Goal: Task Accomplishment & Management: Use online tool/utility

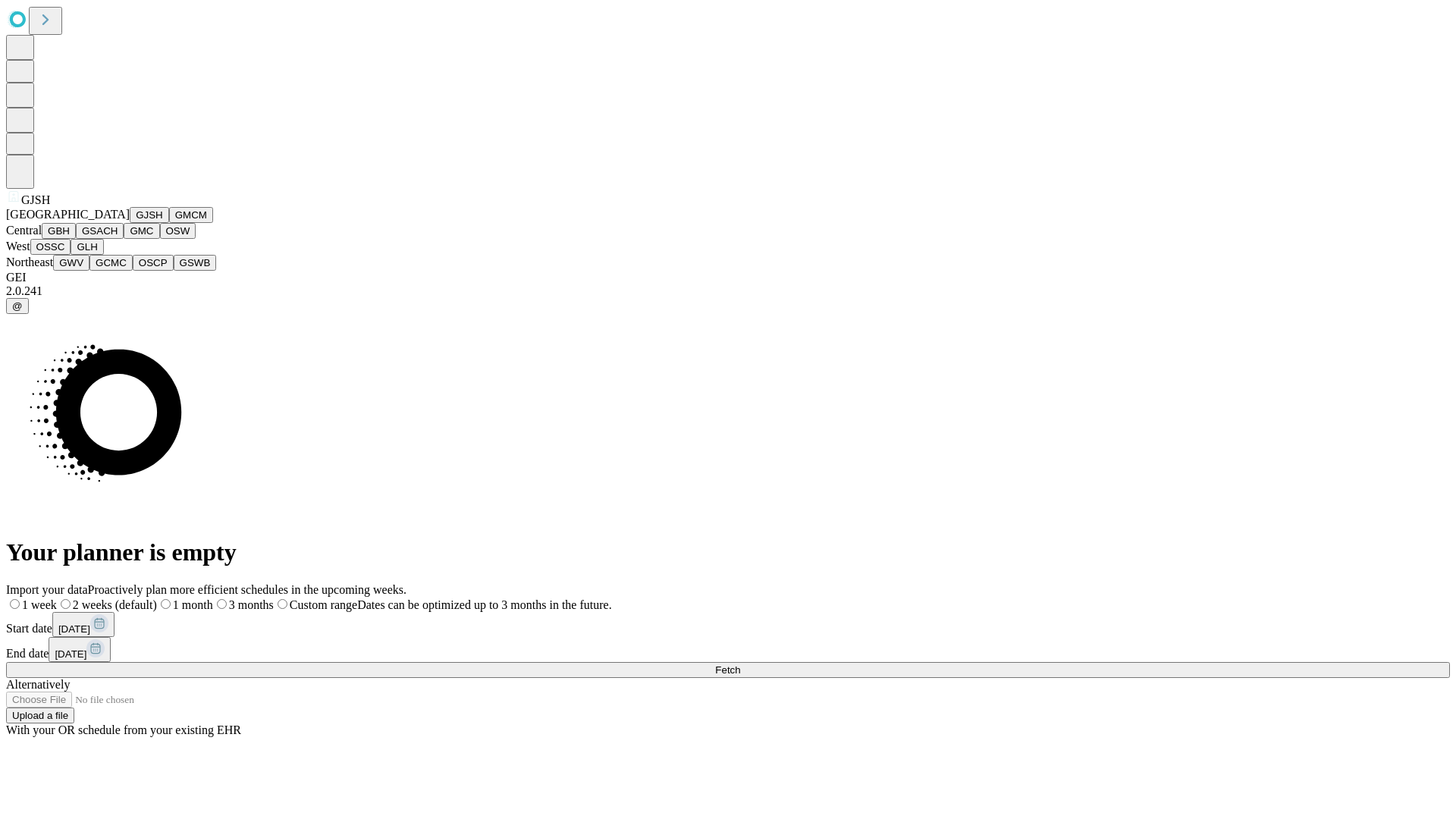
click at [130, 223] on button "GJSH" at bounding box center [149, 215] width 39 height 16
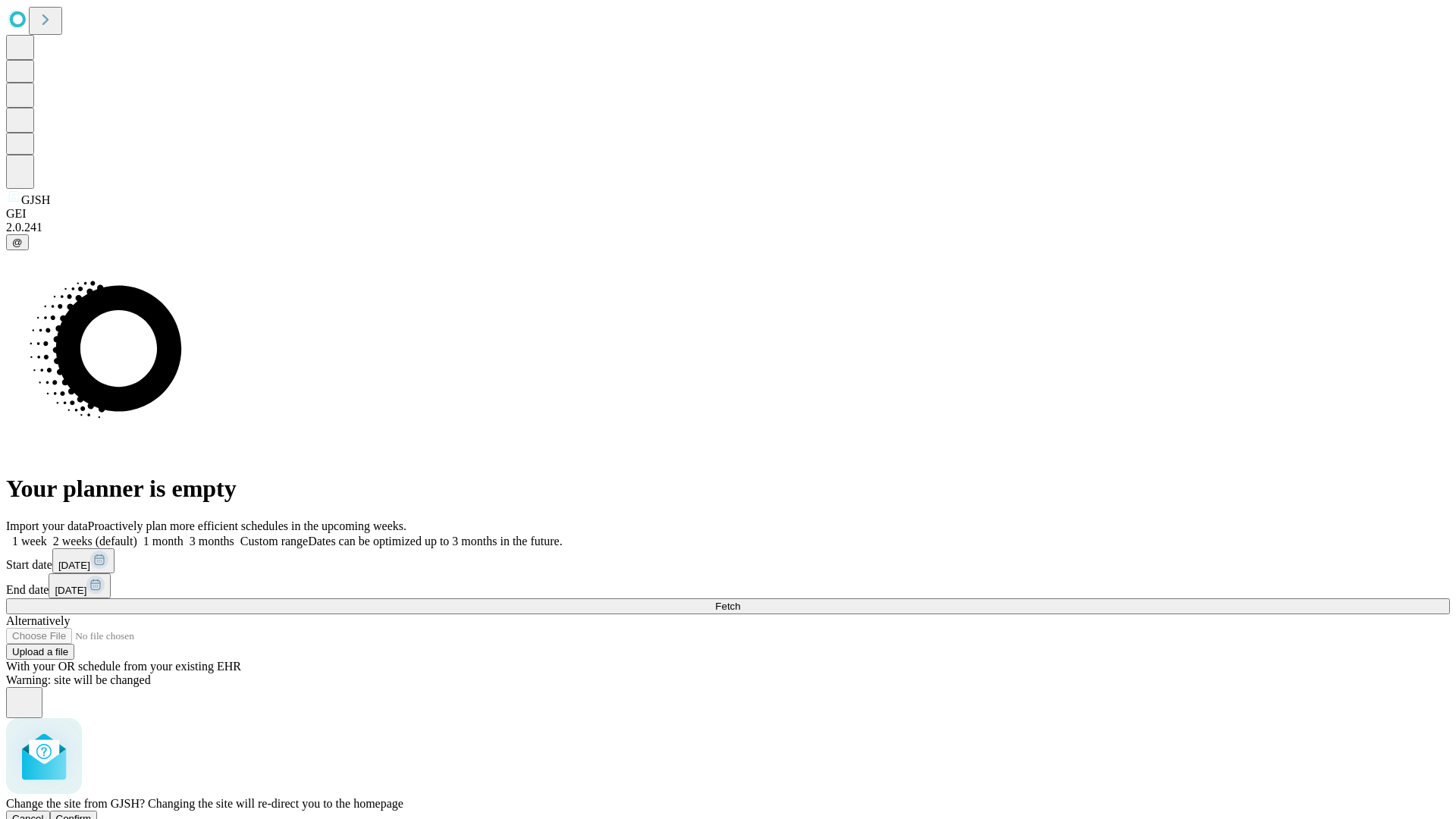
click at [92, 813] on span "Confirm" at bounding box center [73, 819] width 36 height 12
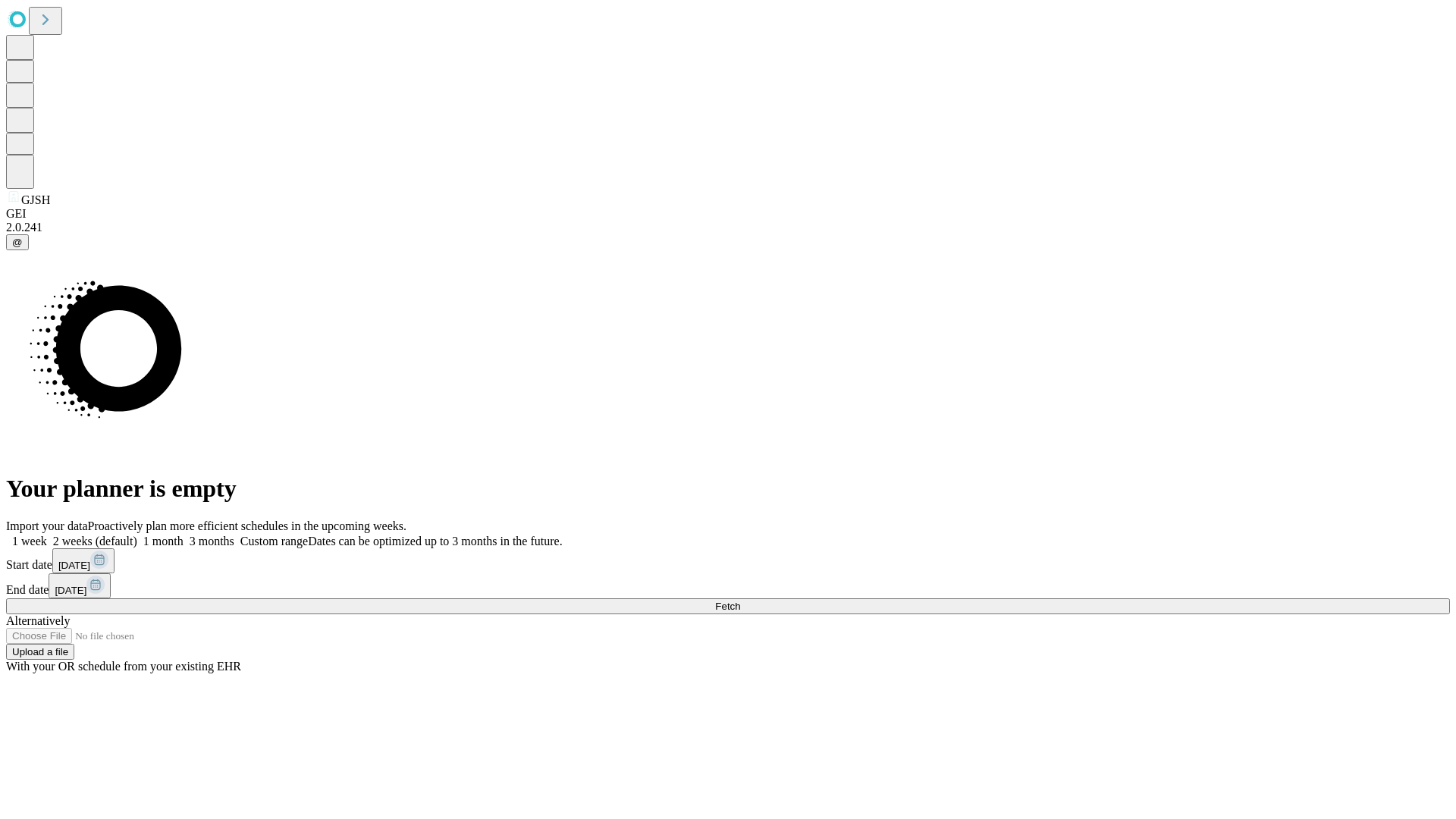
click at [137, 535] on label "2 weeks (default)" at bounding box center [92, 541] width 90 height 12
click at [740, 601] on span "Fetch" at bounding box center [728, 607] width 25 height 12
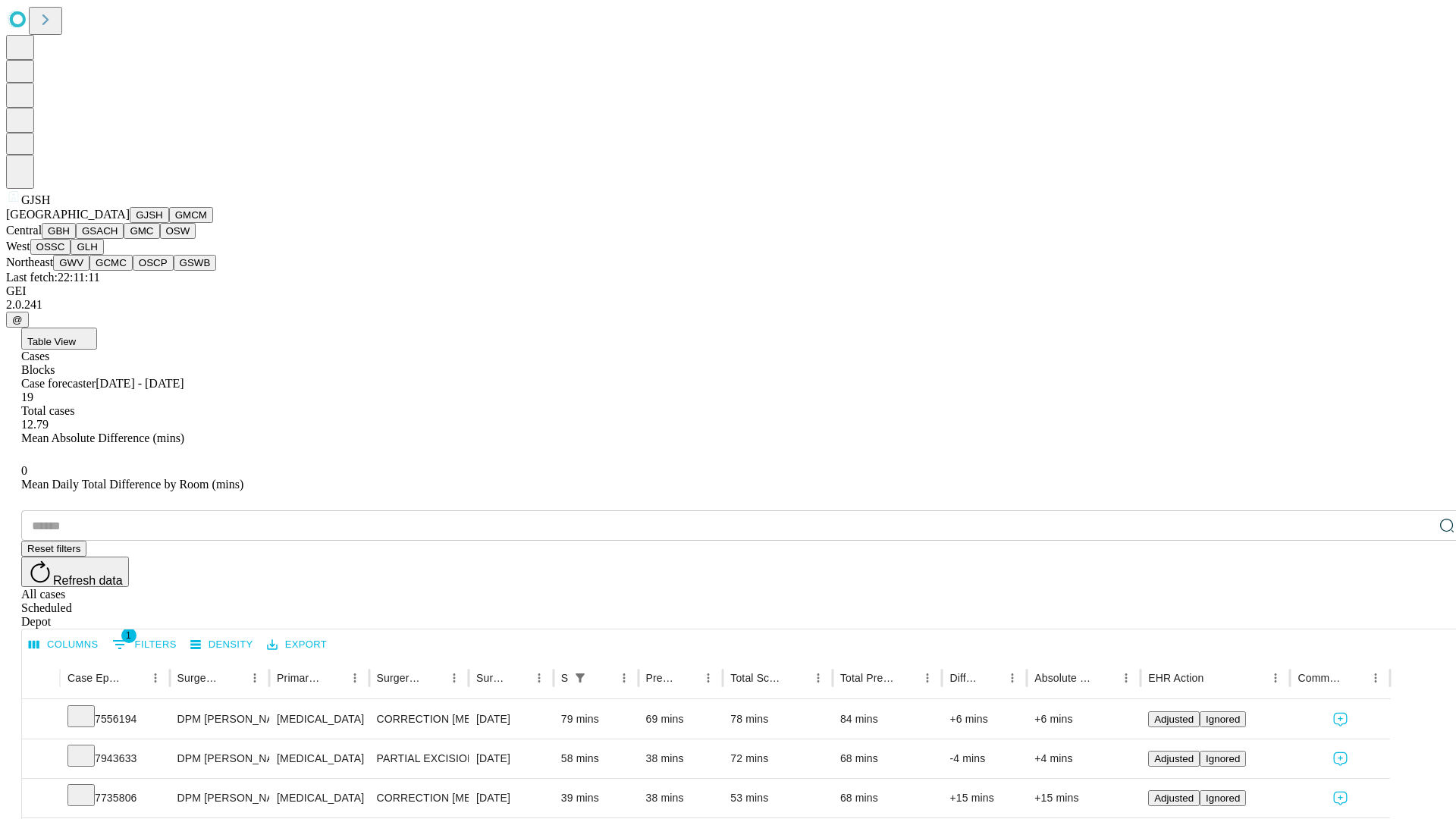
click at [169, 223] on button "GMCM" at bounding box center [191, 215] width 44 height 16
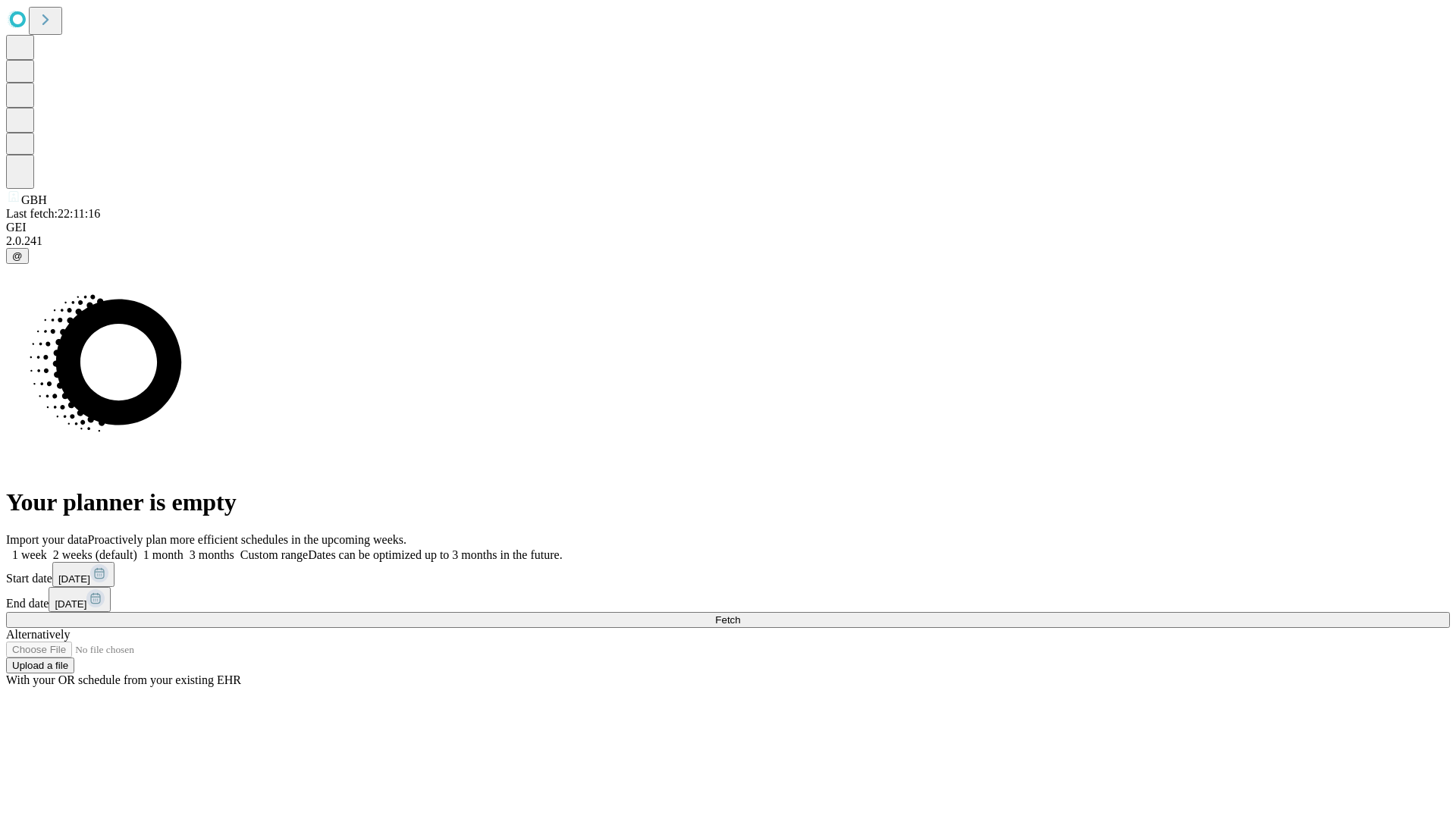
click at [137, 548] on label "2 weeks (default)" at bounding box center [92, 554] width 90 height 12
click at [740, 615] on span "Fetch" at bounding box center [728, 621] width 25 height 12
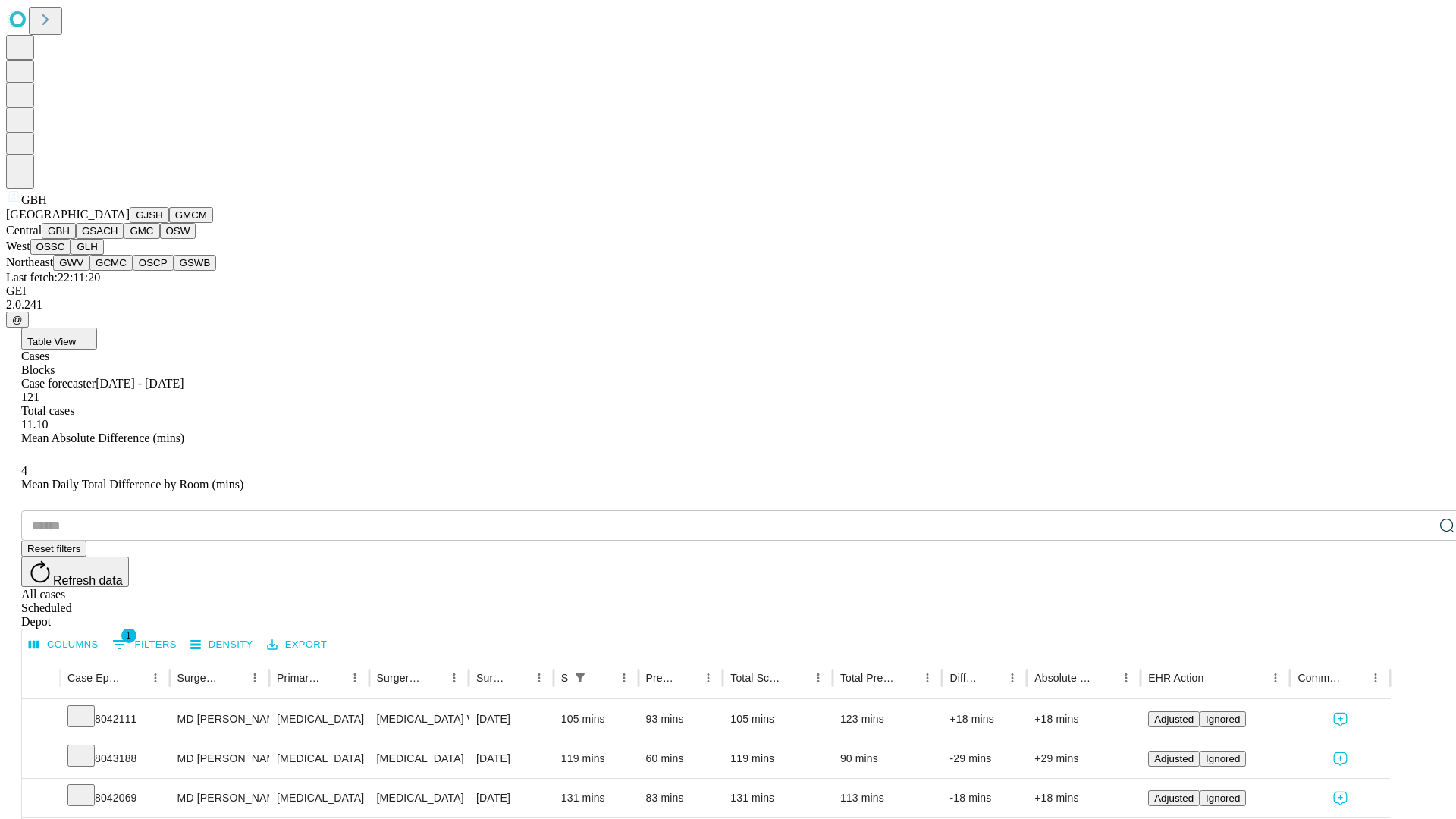
click at [117, 239] on button "GSACH" at bounding box center [99, 231] width 47 height 16
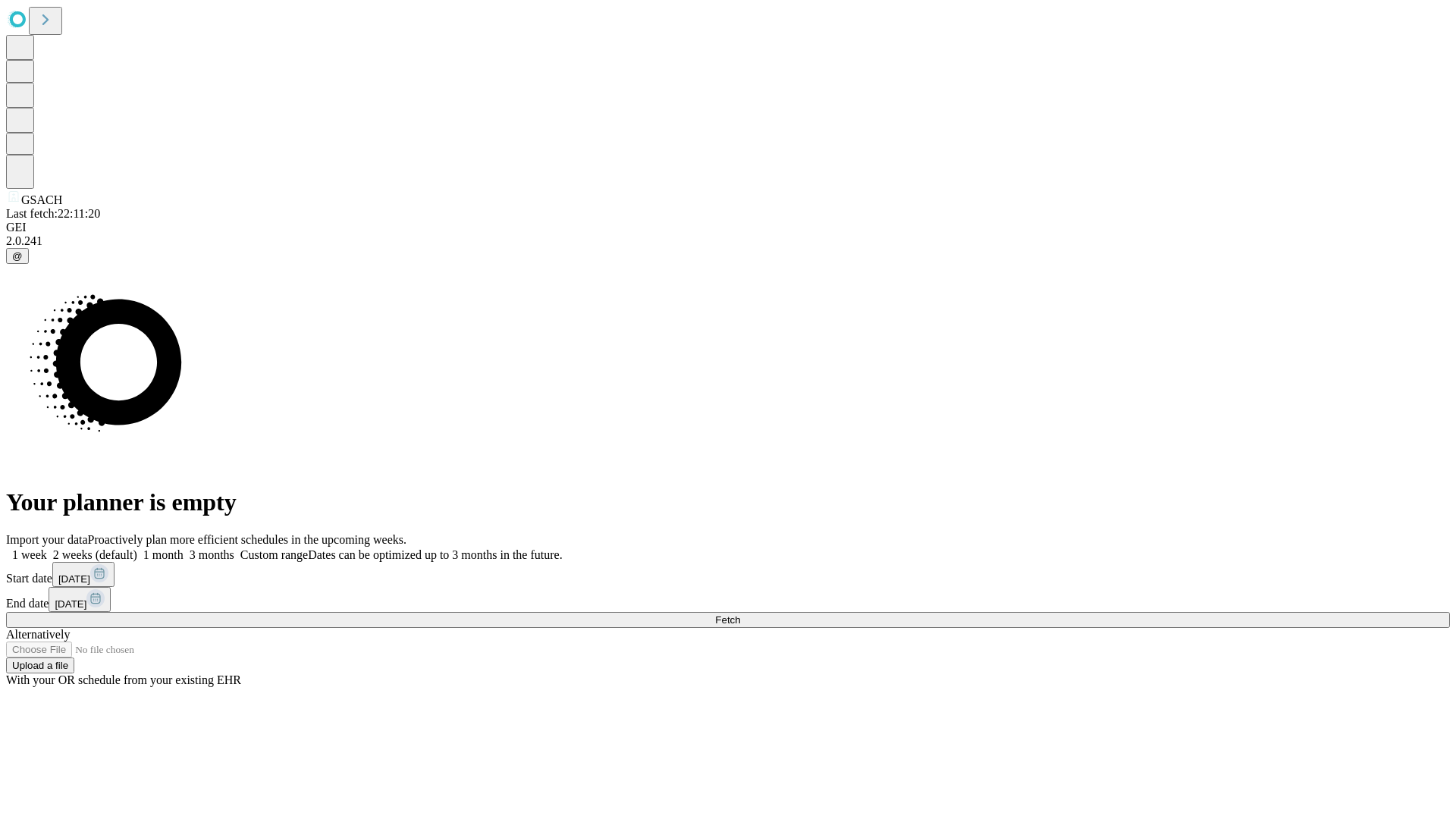
click at [137, 548] on label "2 weeks (default)" at bounding box center [92, 554] width 90 height 12
click at [740, 615] on span "Fetch" at bounding box center [728, 621] width 25 height 12
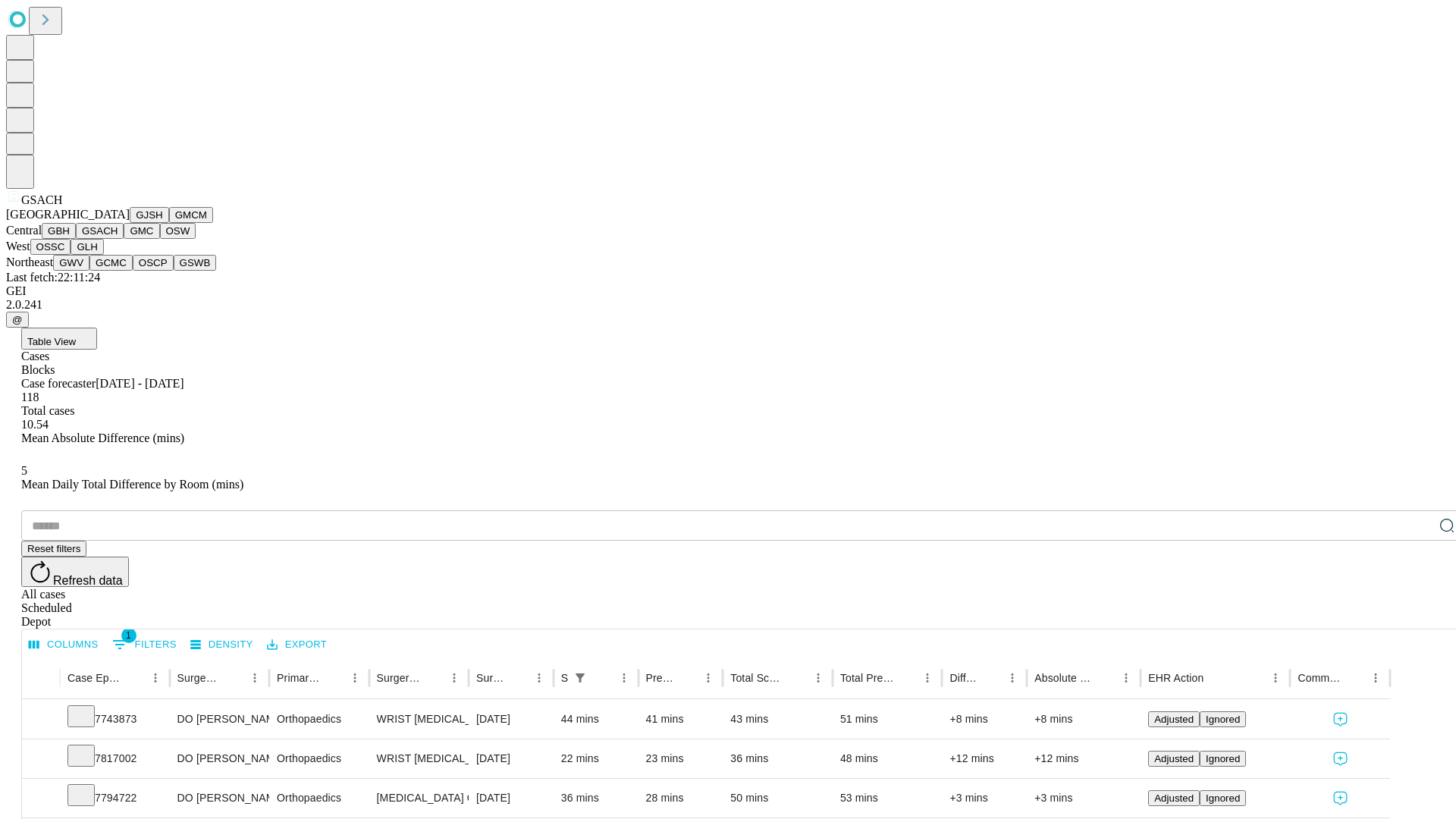
click at [123, 239] on button "GMC" at bounding box center [141, 231] width 36 height 16
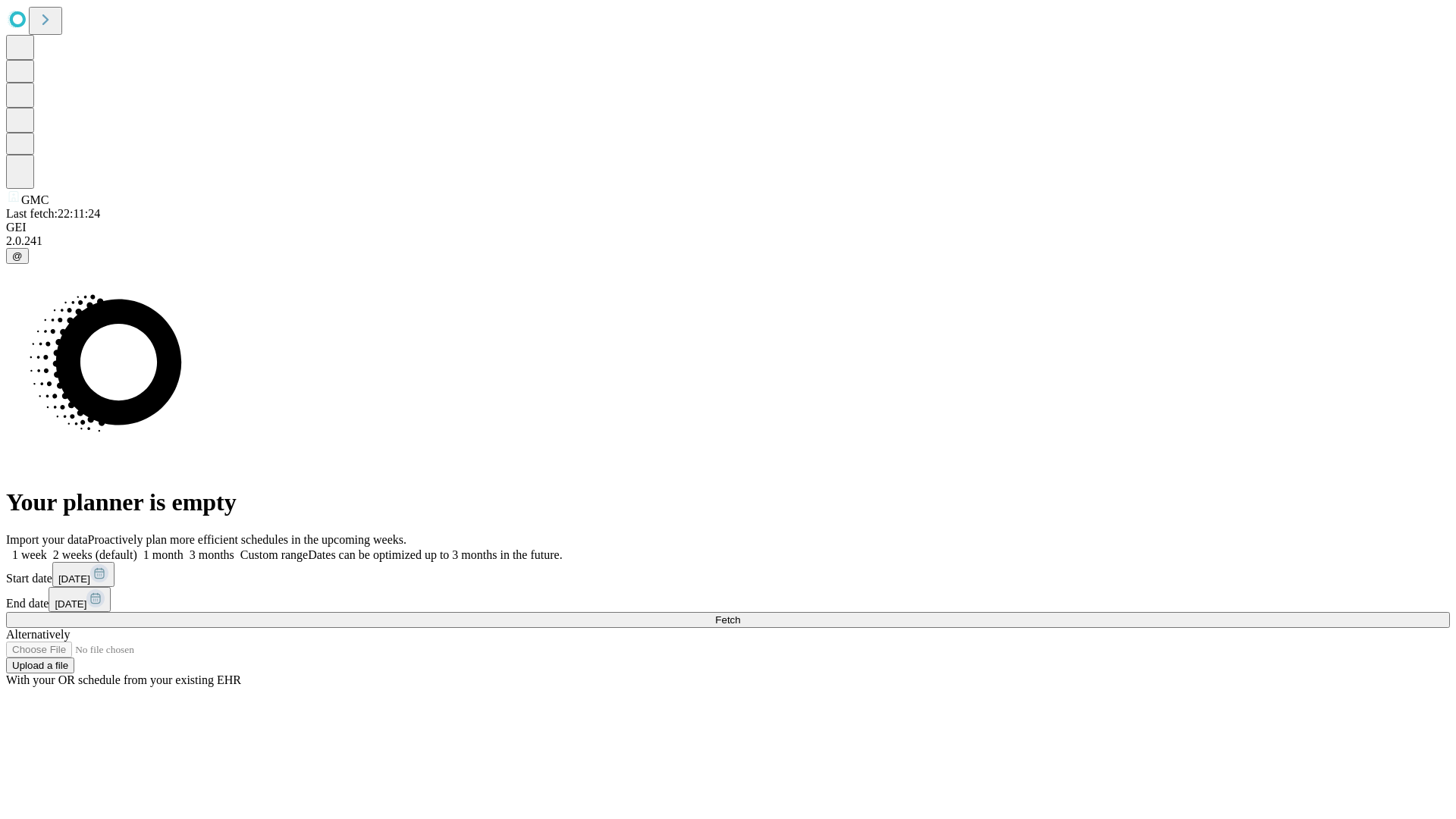
click at [740, 615] on span "Fetch" at bounding box center [728, 621] width 25 height 12
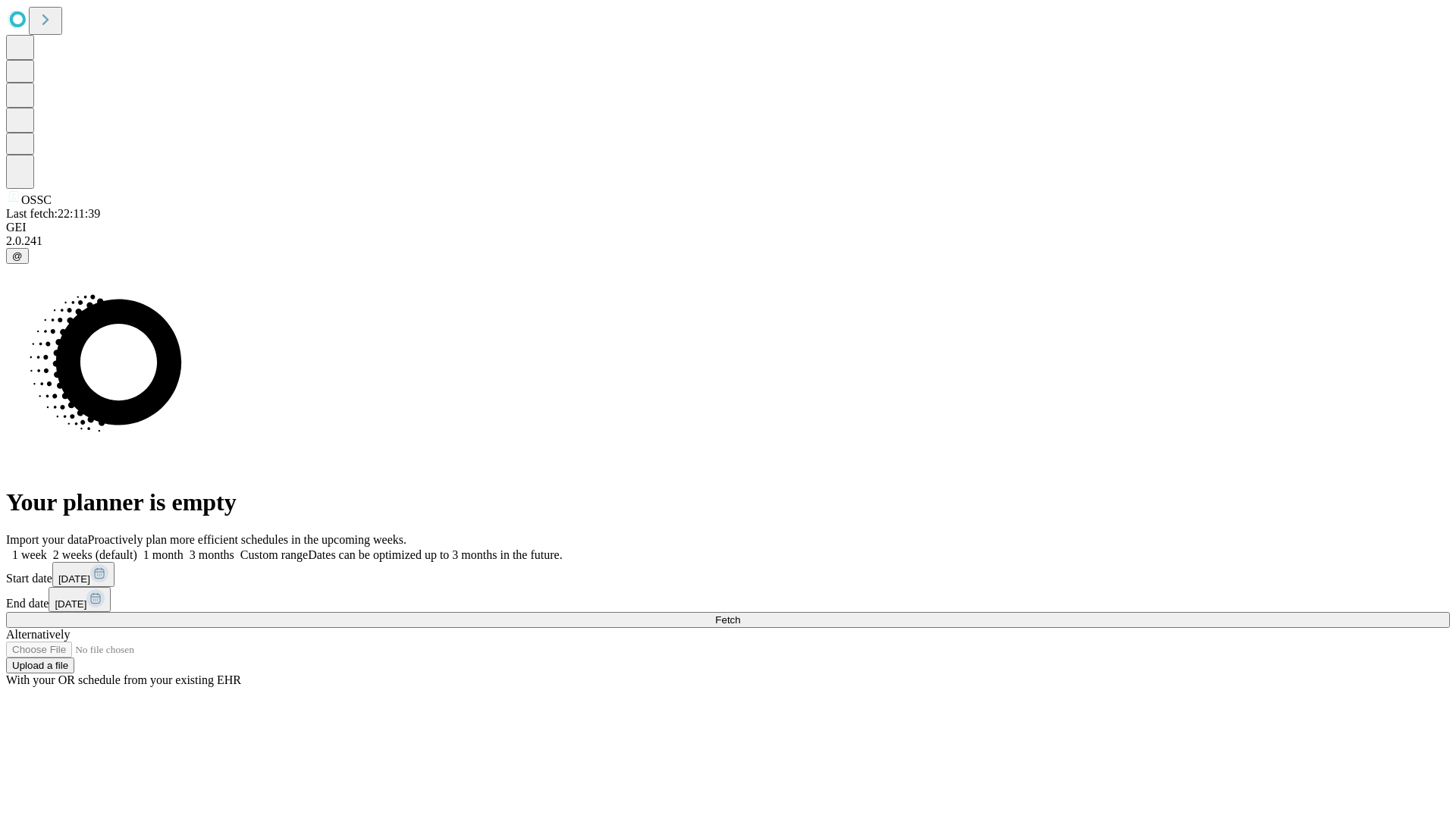
click at [740, 615] on span "Fetch" at bounding box center [728, 621] width 25 height 12
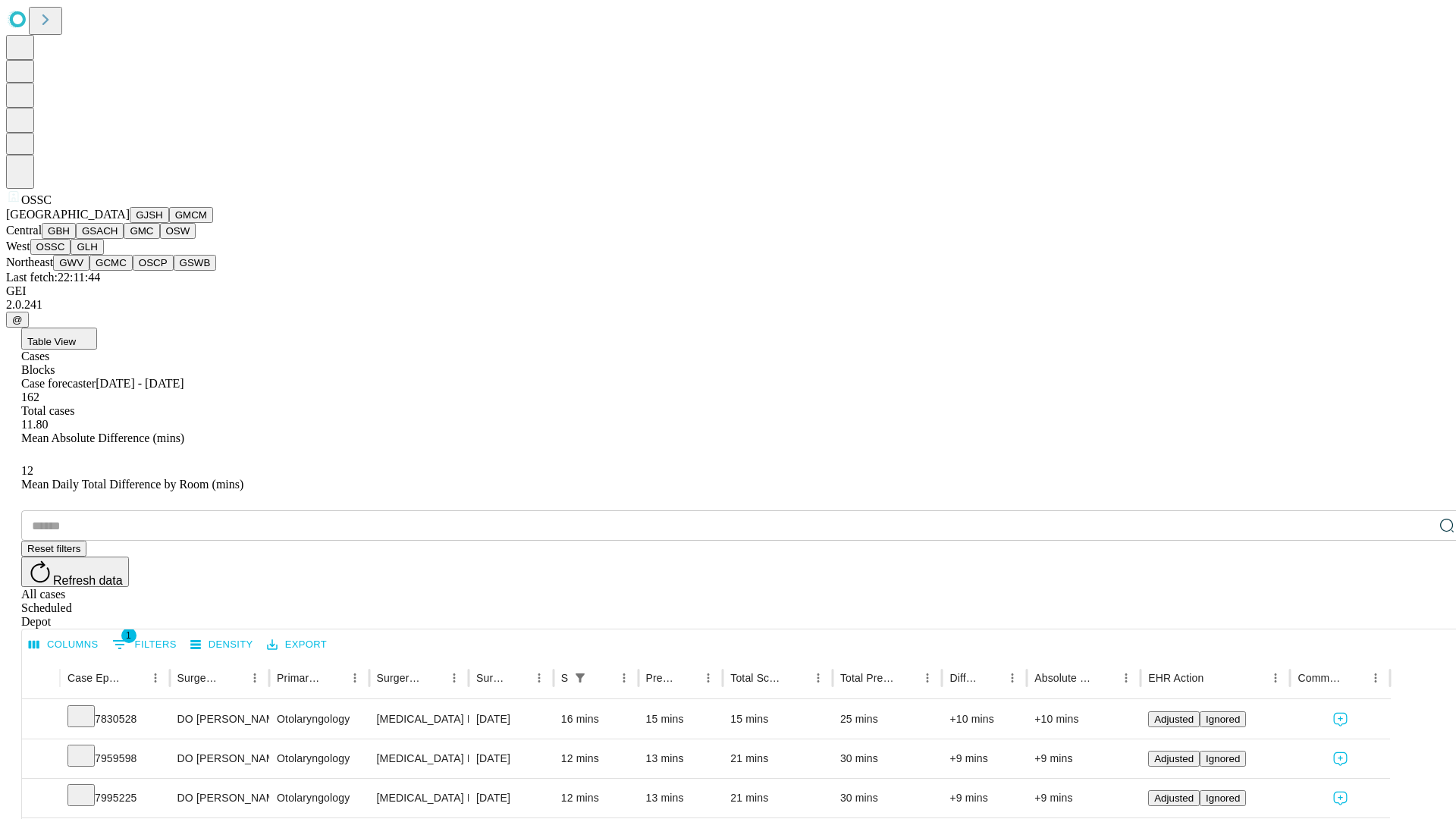
click at [103, 255] on button "GLH" at bounding box center [87, 247] width 32 height 16
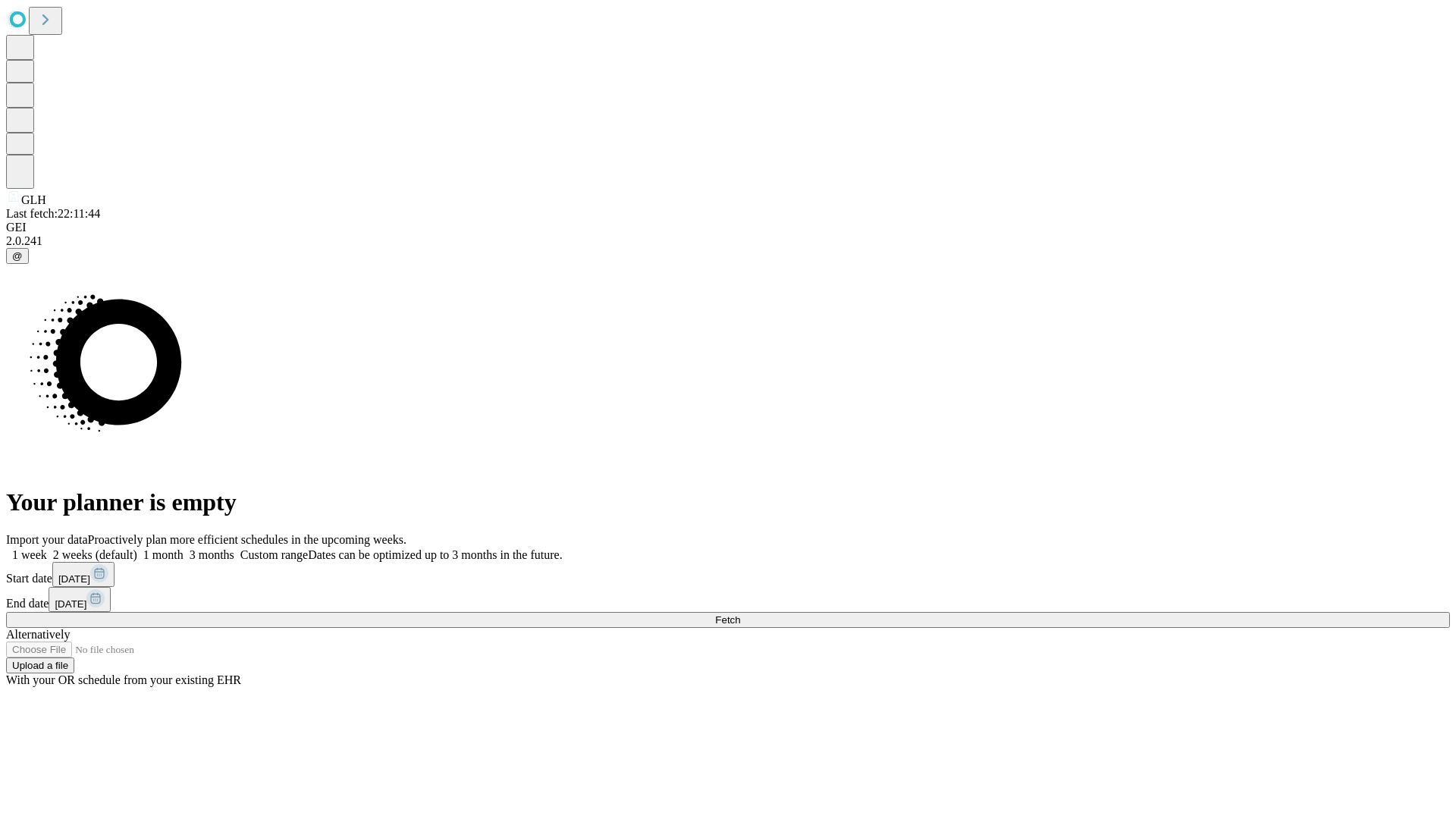
click at [137, 548] on label "2 weeks (default)" at bounding box center [92, 554] width 90 height 12
click at [740, 615] on span "Fetch" at bounding box center [728, 621] width 25 height 12
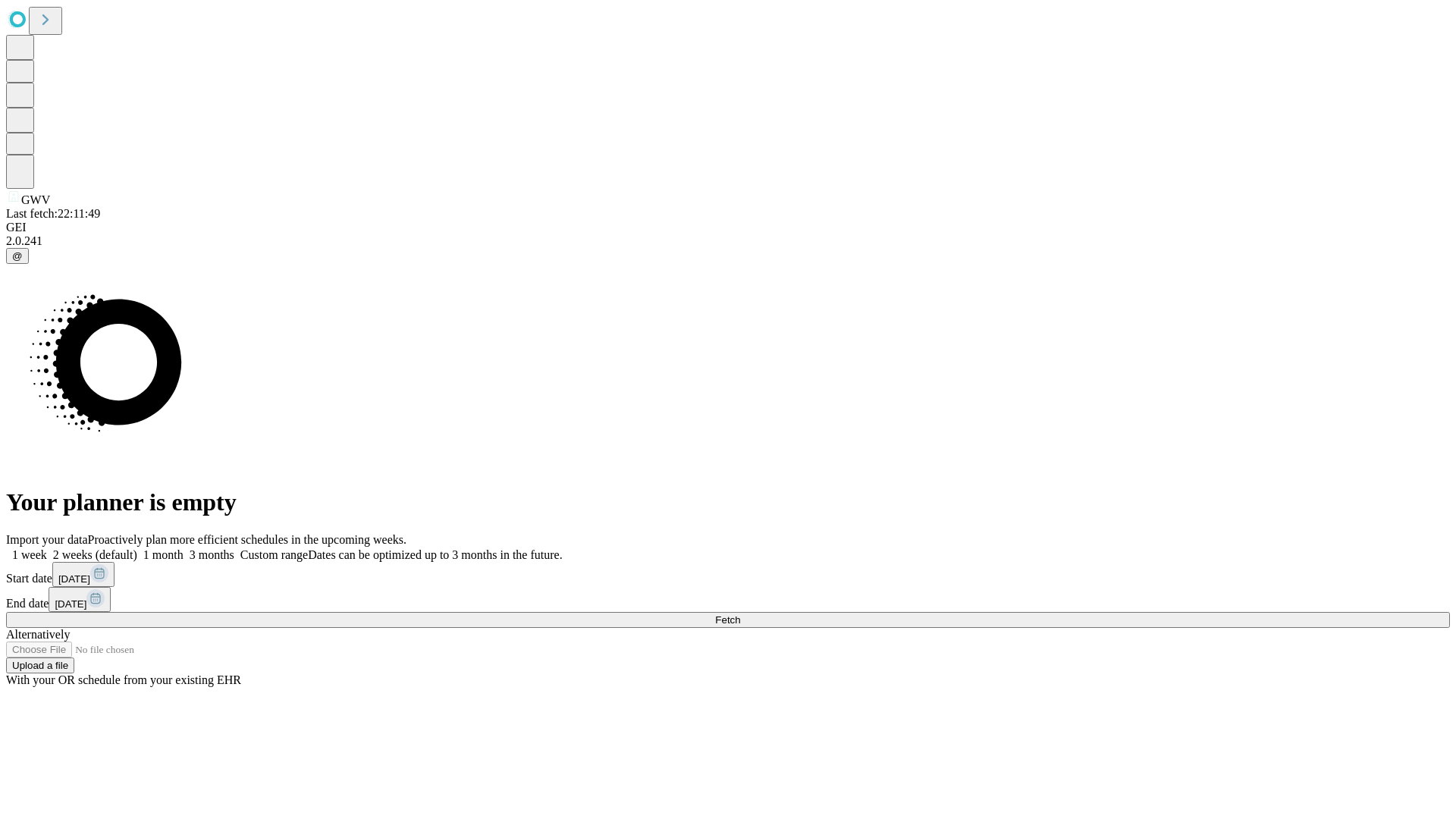
click at [137, 548] on label "2 weeks (default)" at bounding box center [92, 554] width 90 height 12
click at [740, 615] on span "Fetch" at bounding box center [728, 621] width 25 height 12
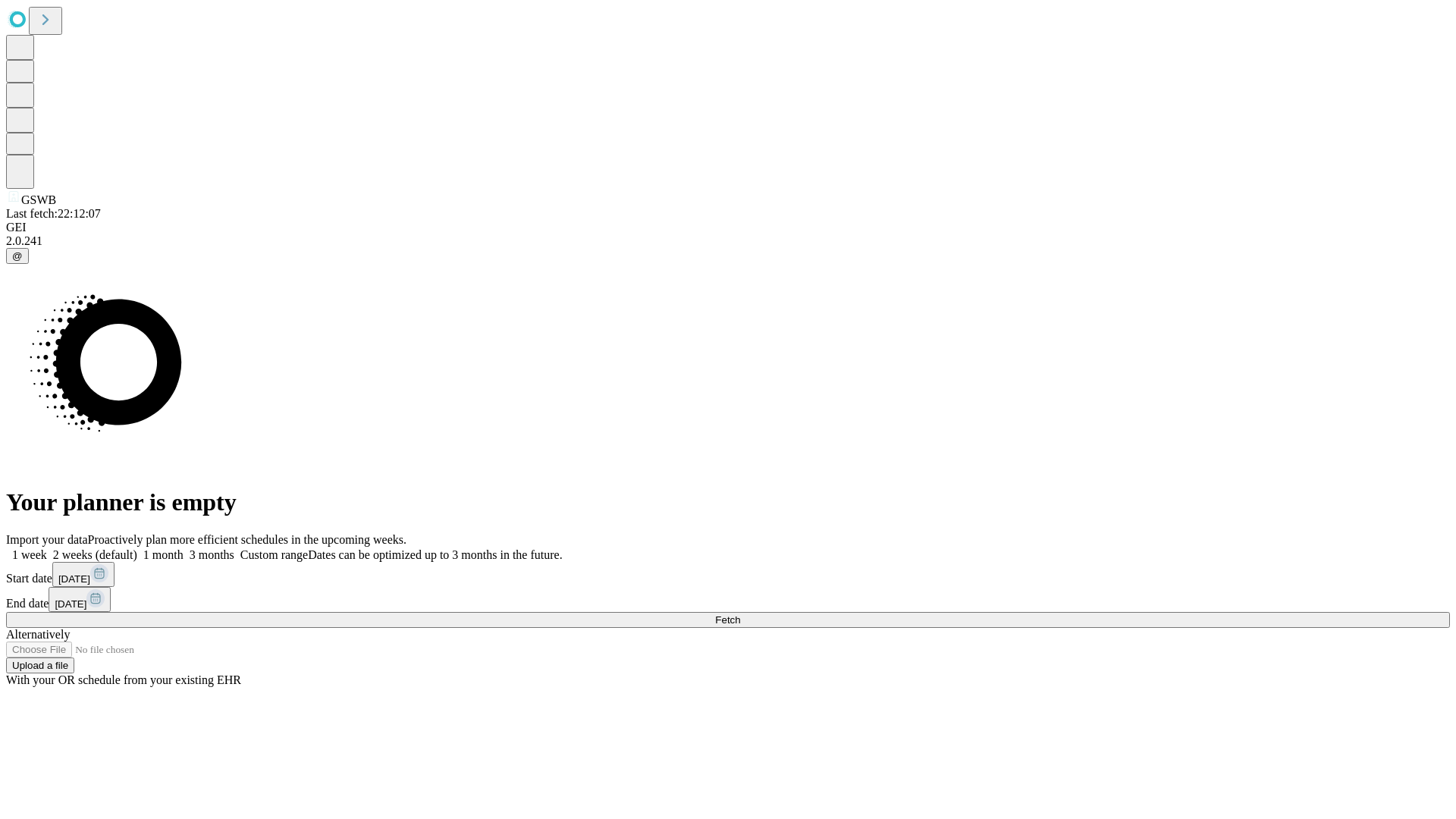
click at [137, 548] on label "2 weeks (default)" at bounding box center [92, 554] width 90 height 12
click at [740, 615] on span "Fetch" at bounding box center [728, 621] width 25 height 12
